Goal: Task Accomplishment & Management: Manage account settings

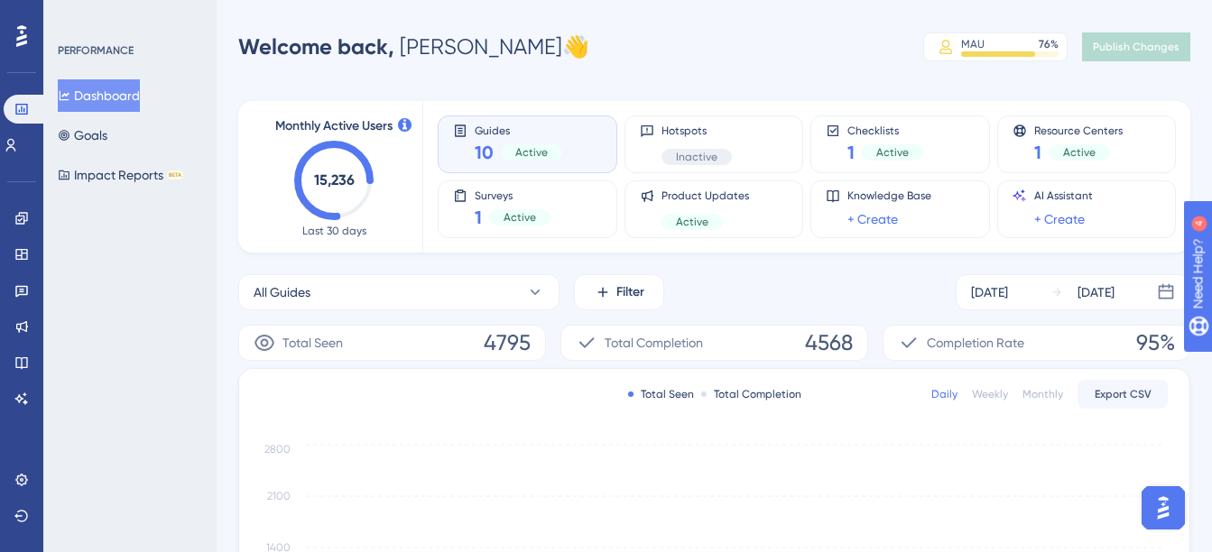
scroll to position [271, 0]
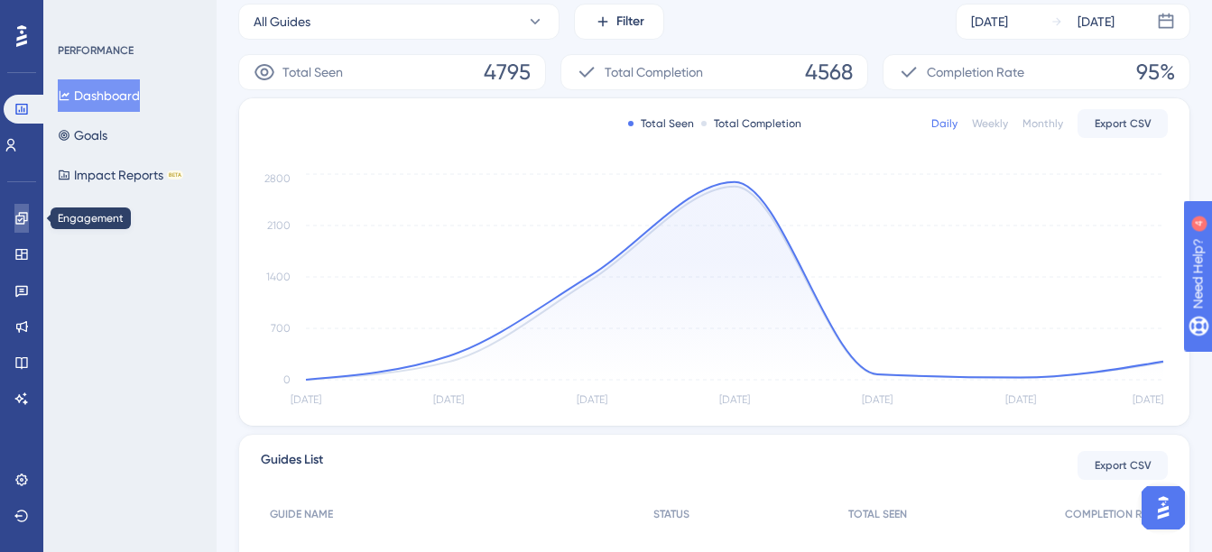
drag, startPoint x: 28, startPoint y: 219, endPoint x: 84, endPoint y: 248, distance: 63.0
click at [28, 219] on icon at bounding box center [21, 218] width 14 height 14
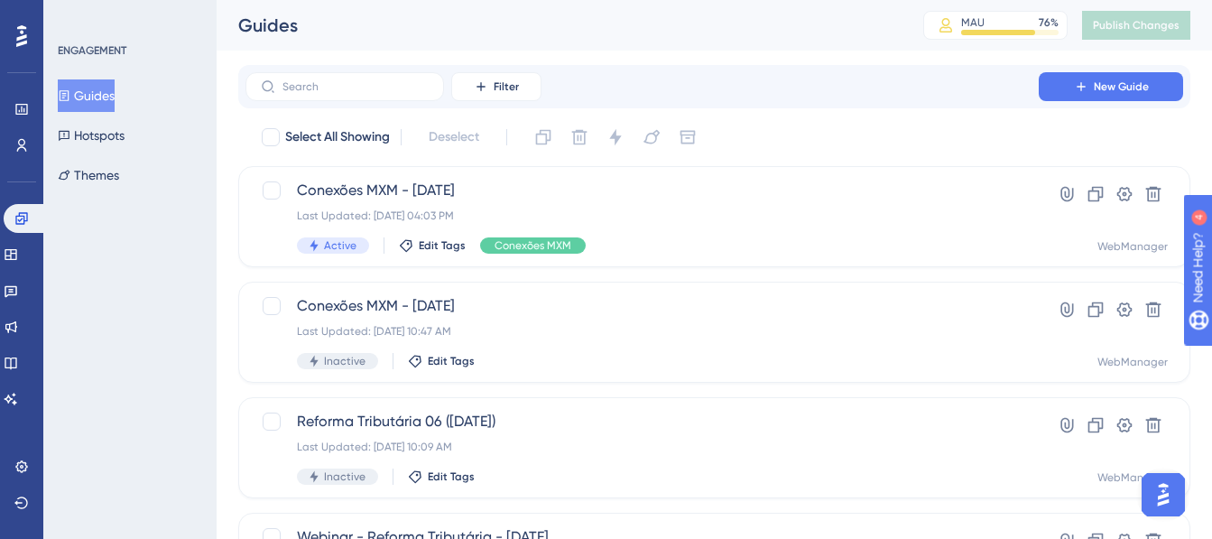
click at [583, 195] on div "✨ Save My Spot!✨" at bounding box center [614, 234] width 1225 height 552
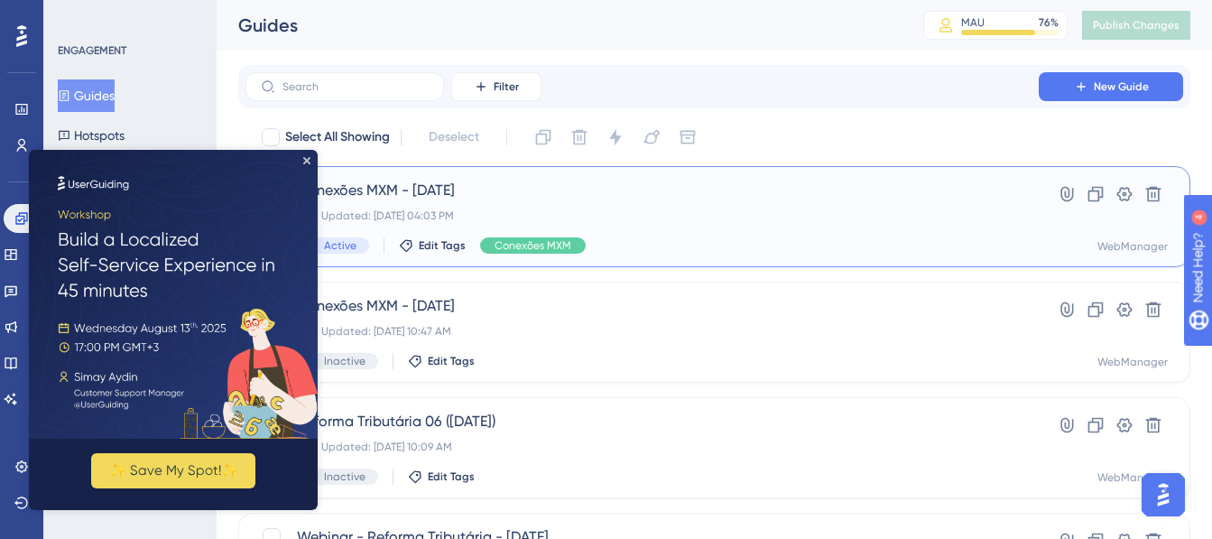
click at [578, 225] on div "Conexões MXM - [DATE] Last Updated: [DATE] 04:03 PM Active Edit Tags Conexões M…" at bounding box center [642, 217] width 690 height 74
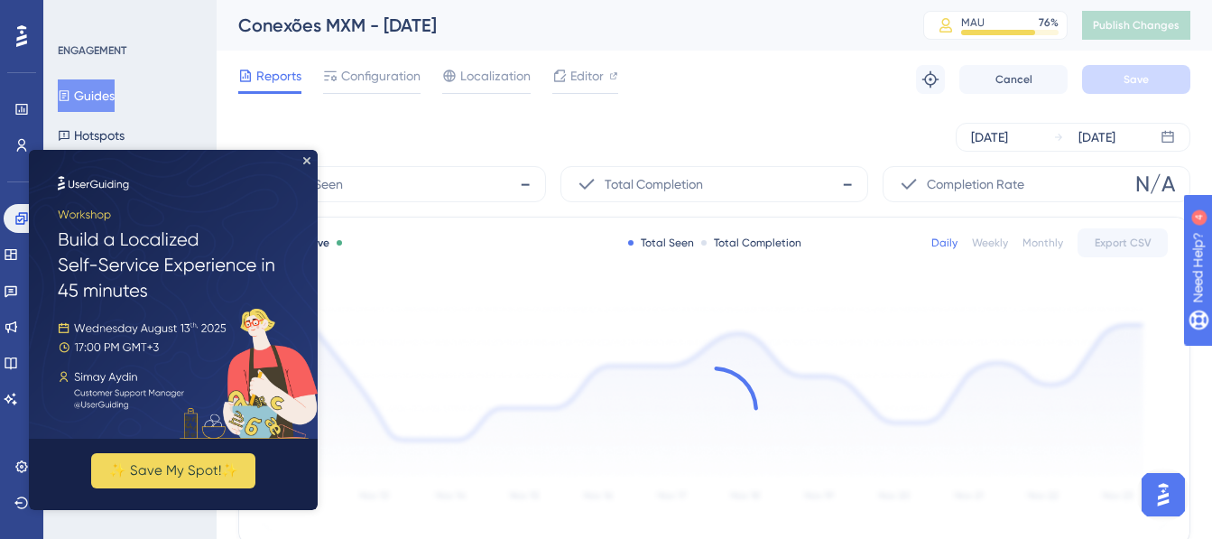
click at [302, 154] on img at bounding box center [173, 294] width 289 height 289
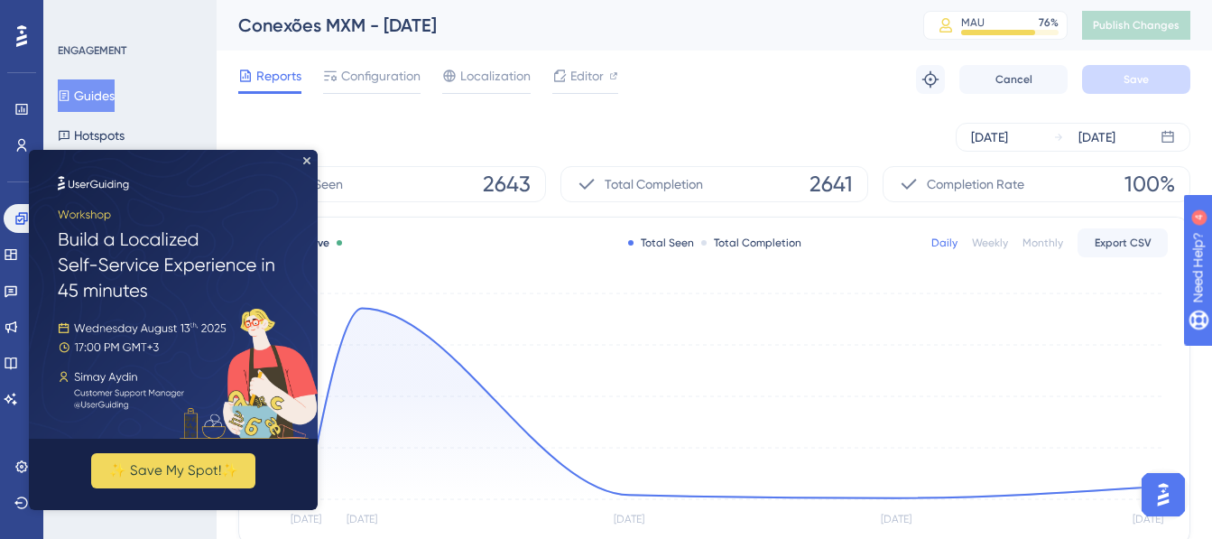
click at [307, 164] on img at bounding box center [173, 294] width 289 height 289
click at [303, 155] on img at bounding box center [173, 294] width 289 height 289
click at [307, 161] on icon "Close Preview" at bounding box center [306, 160] width 7 height 7
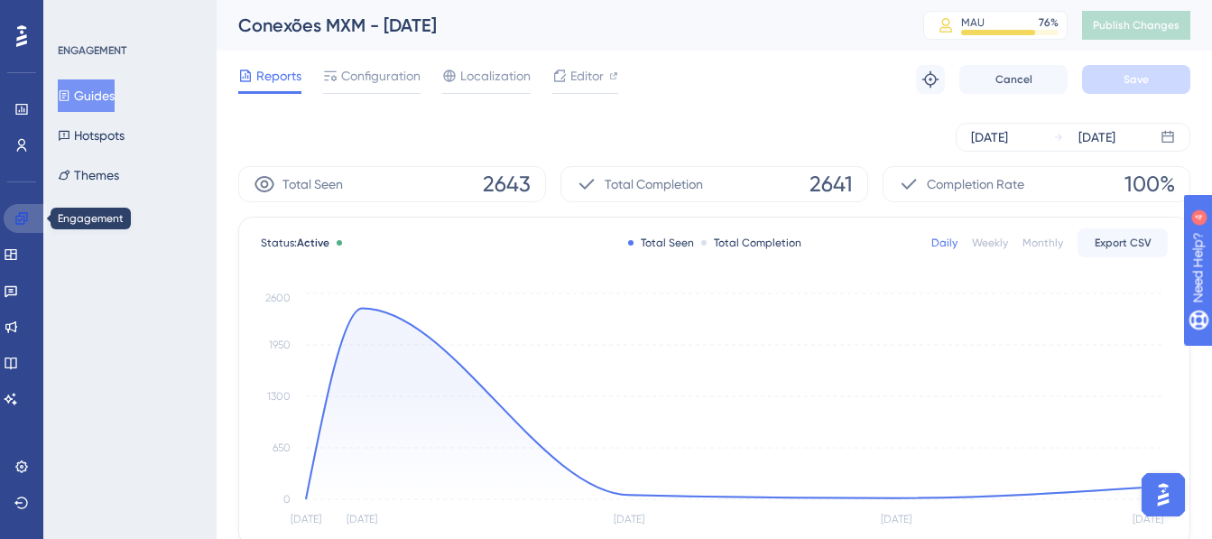
click at [35, 210] on link at bounding box center [25, 218] width 43 height 29
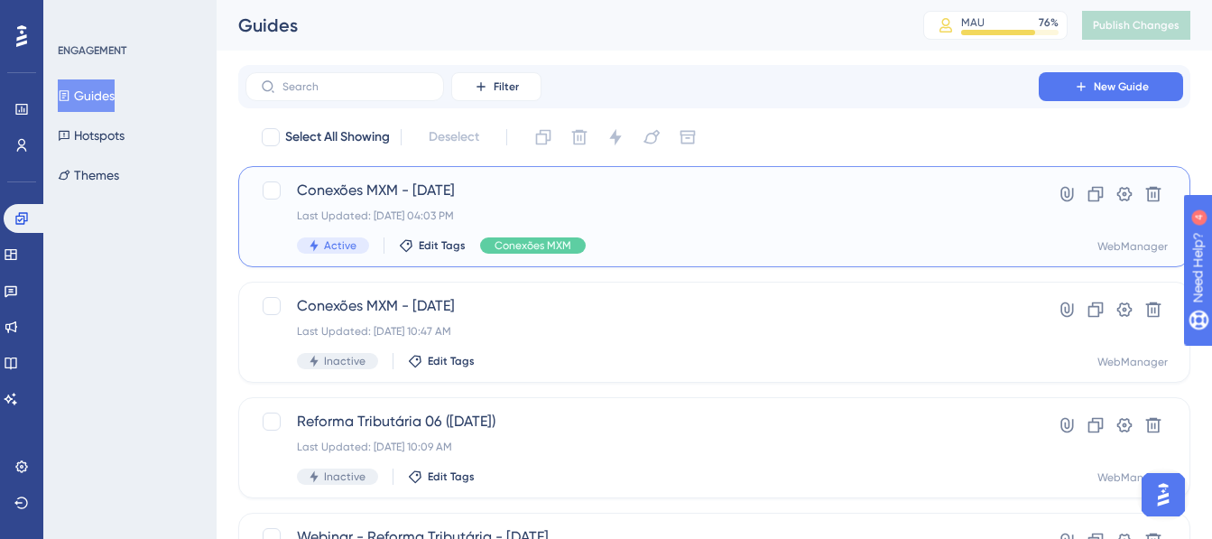
click at [636, 223] on div "Conexões MXM - [DATE] Last Updated: [DATE] 04:03 PM Active Edit Tags Conexões M…" at bounding box center [642, 217] width 690 height 74
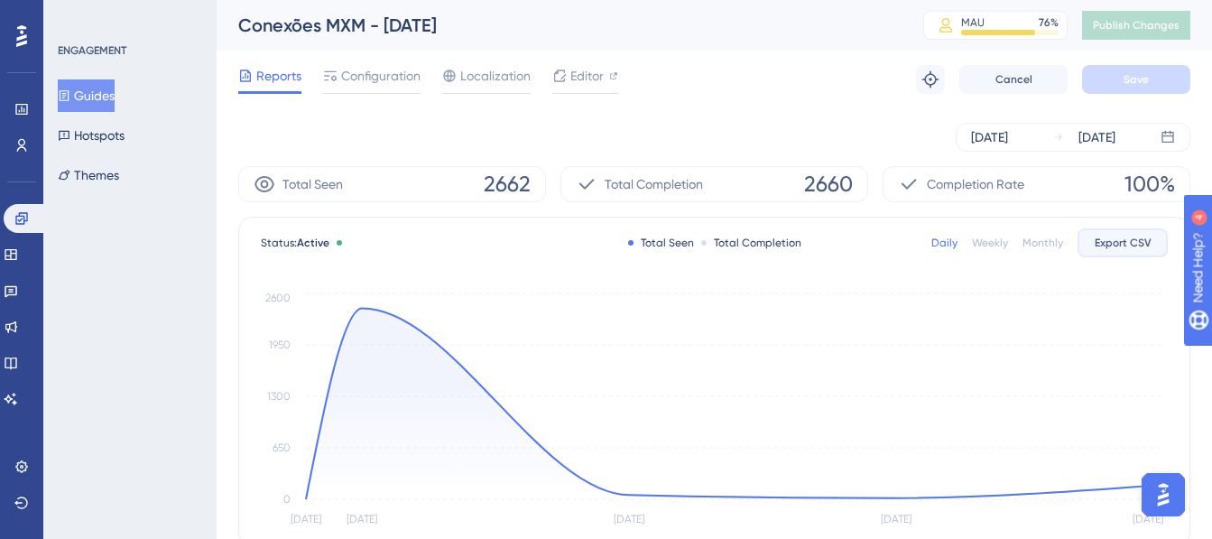
click at [1116, 245] on span "Export CSV" at bounding box center [1123, 243] width 57 height 14
drag, startPoint x: 29, startPoint y: 220, endPoint x: 197, endPoint y: 252, distance: 170.8
click at [29, 219] on link at bounding box center [25, 218] width 43 height 29
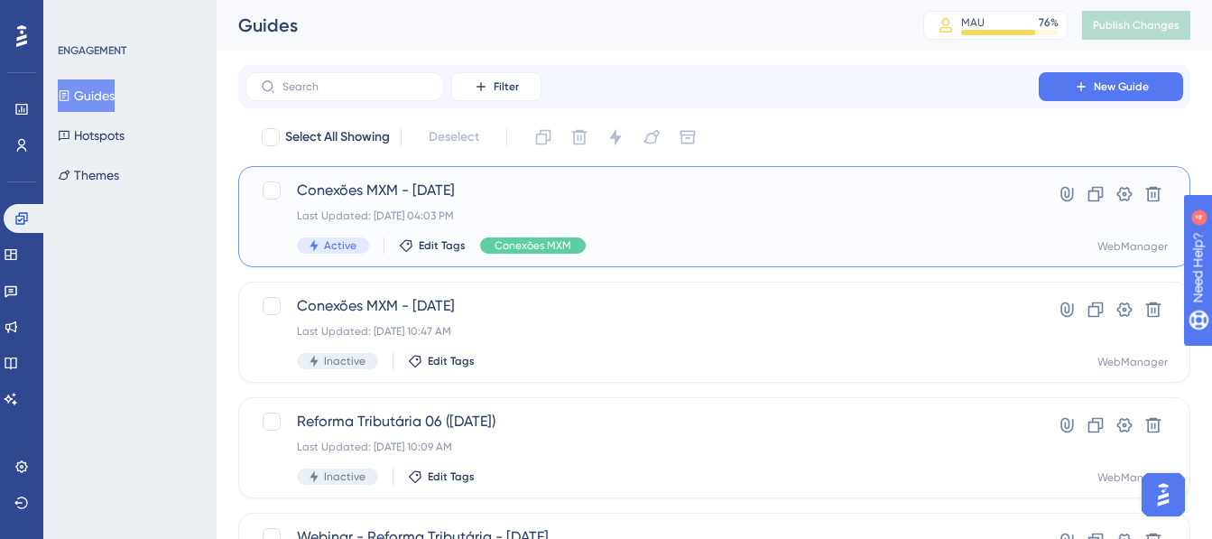
click at [727, 208] on div "Conexões MXM - [DATE] Last Updated: [DATE] 04:03 PM Active Edit Tags Conexões M…" at bounding box center [642, 217] width 690 height 74
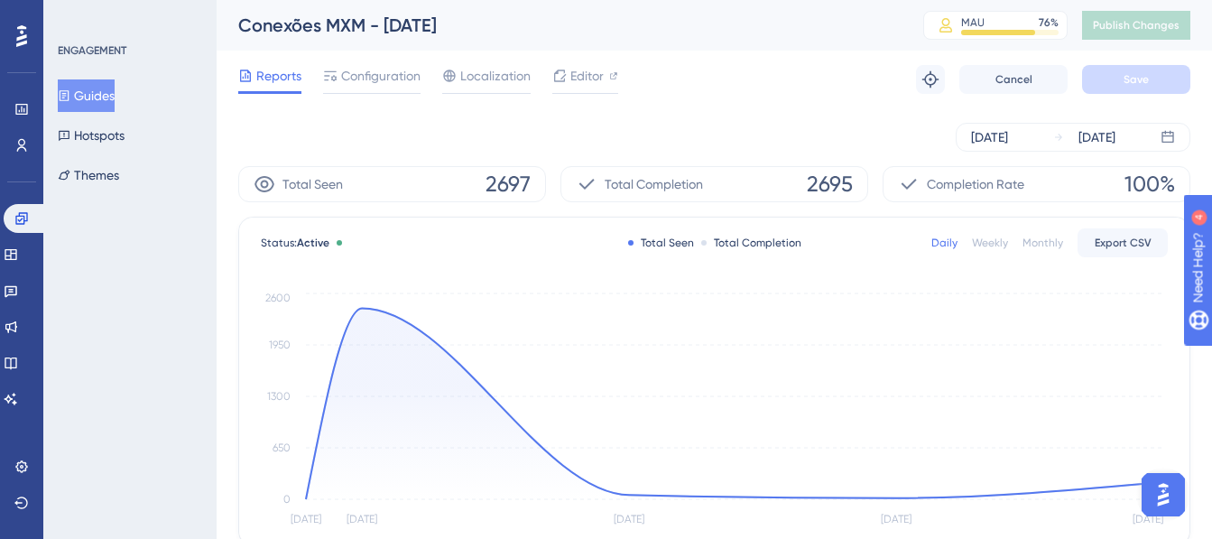
drag, startPoint x: 394, startPoint y: 88, endPoint x: 392, endPoint y: 98, distance: 10.3
click at [393, 88] on div "Configuration" at bounding box center [371, 79] width 97 height 29
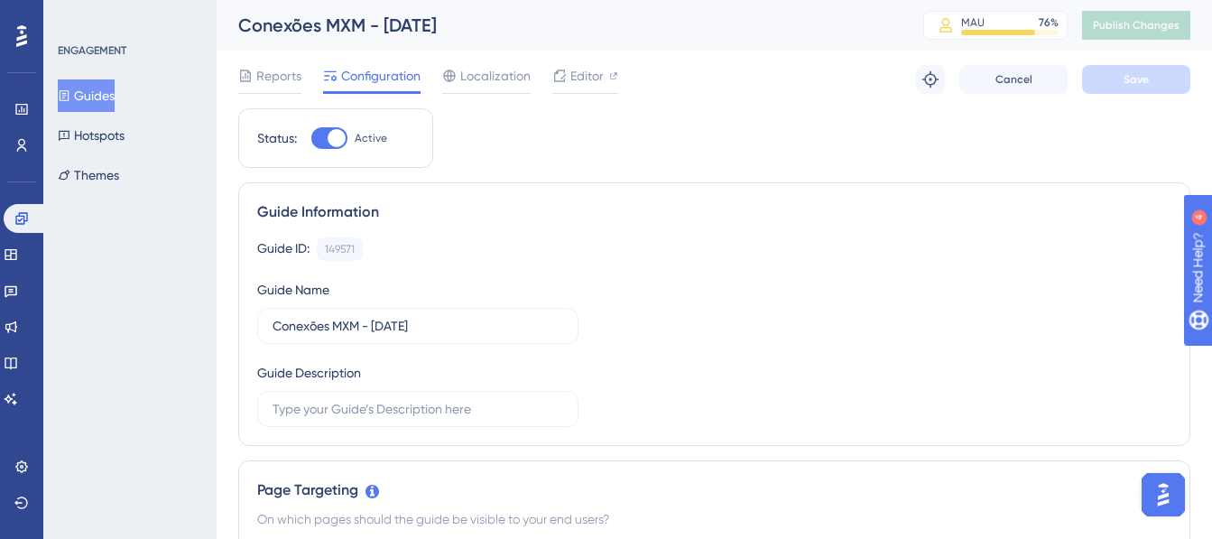
click at [329, 130] on div at bounding box center [329, 138] width 36 height 22
click at [311, 138] on input "Active" at bounding box center [310, 138] width 1 height 1
checkbox input "false"
click at [1134, 69] on button "Save" at bounding box center [1136, 79] width 108 height 29
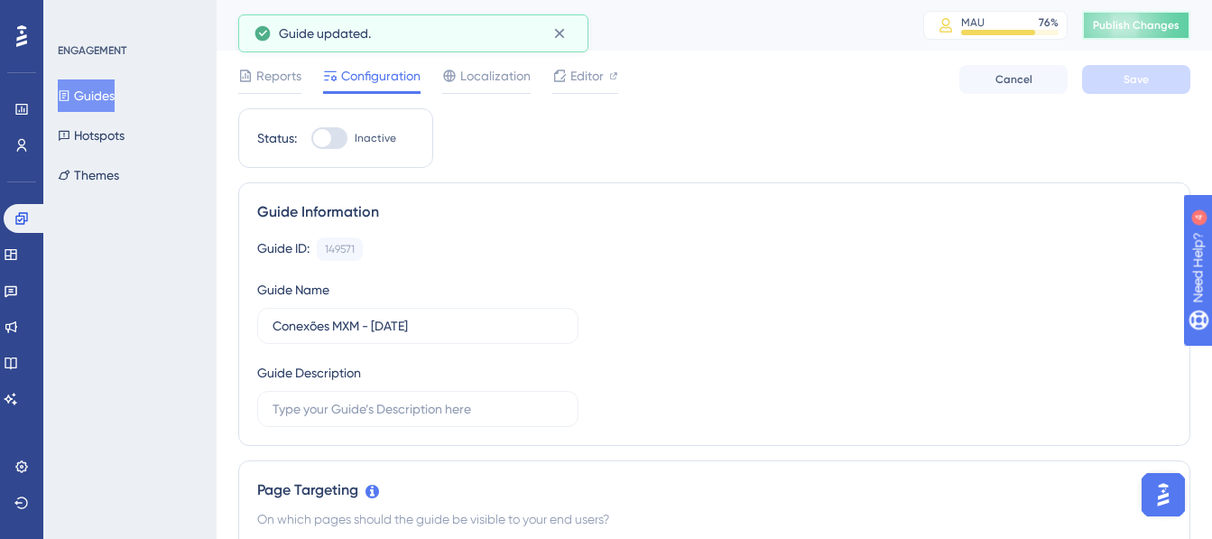
click at [1141, 24] on span "Publish Changes" at bounding box center [1136, 25] width 87 height 14
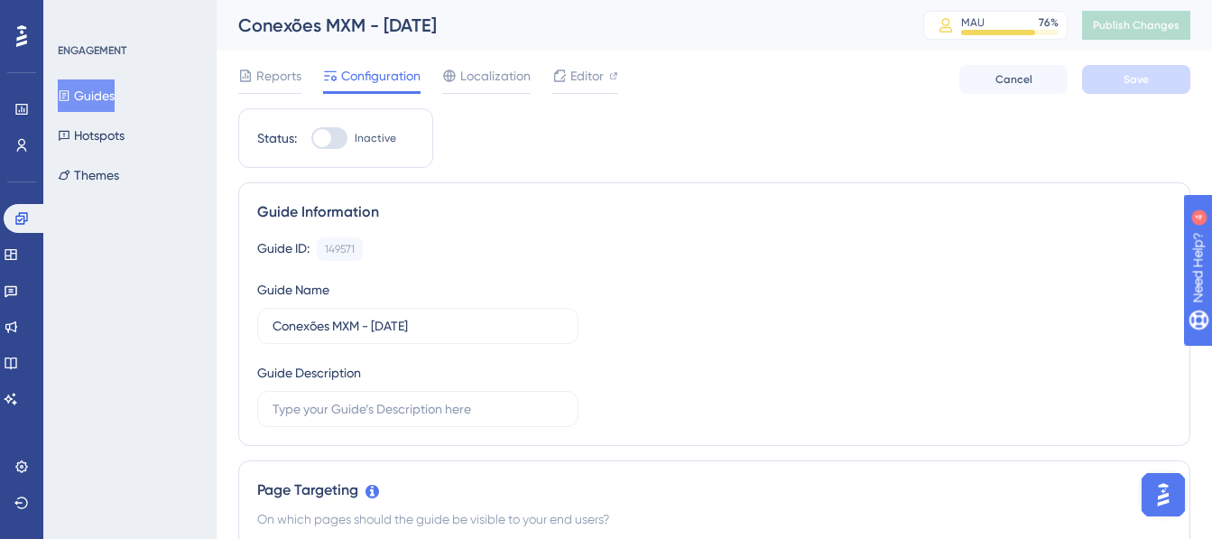
click at [30, 199] on div "Engagement Widgets Feedback Product Updates Knowledge Base AI Assistant" at bounding box center [22, 287] width 36 height 254
click at [26, 216] on icon at bounding box center [21, 218] width 14 height 14
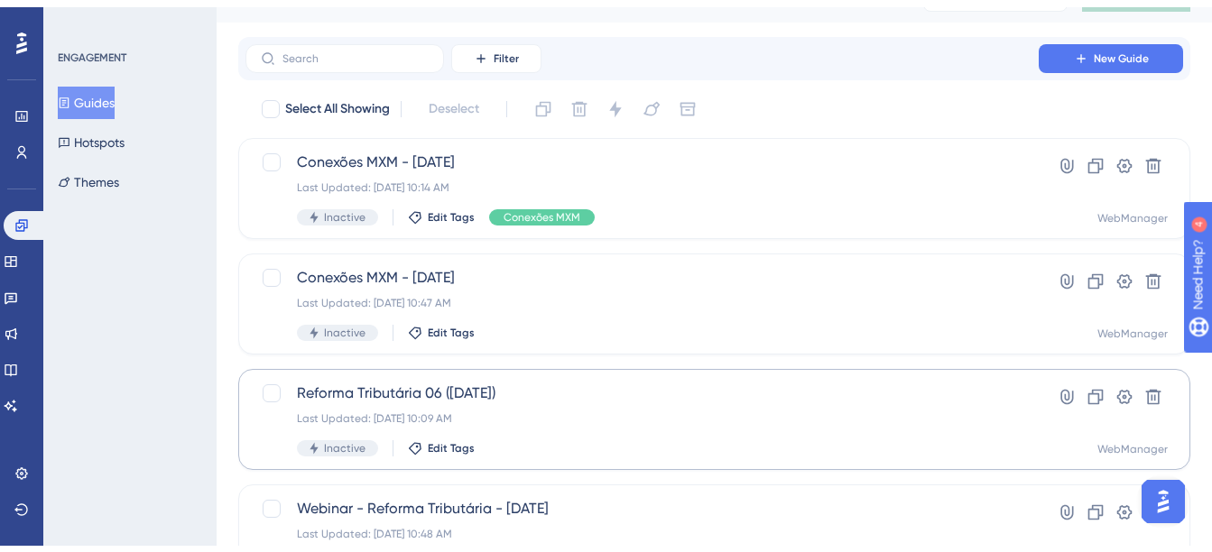
scroll to position [90, 0]
